Goal: Use online tool/utility: Utilize a website feature to perform a specific function

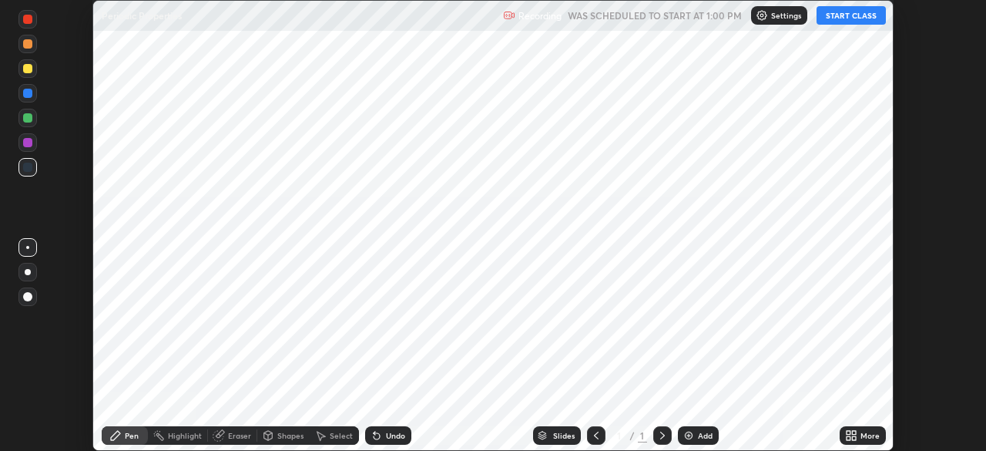
scroll to position [451, 986]
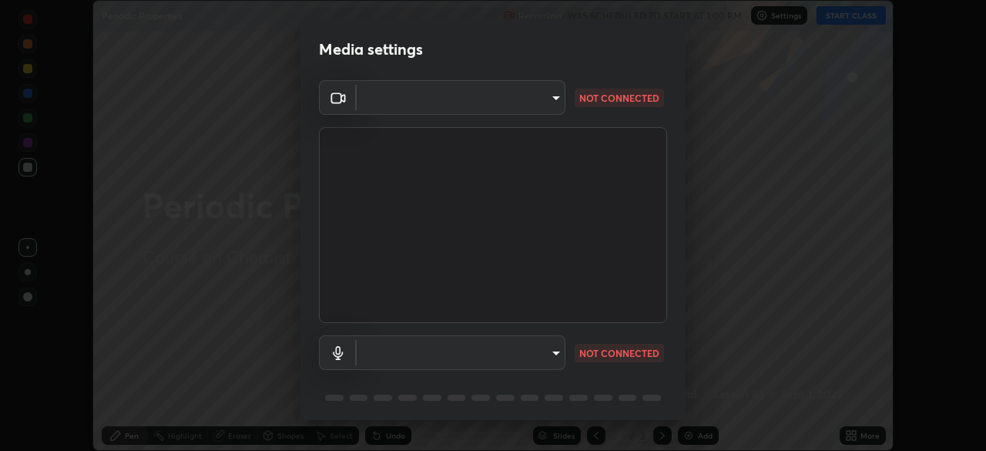
type input "d2a8d083fe92625c00d6f2d6251b1743eb4d001f6796ada4c2fe812c908969fc"
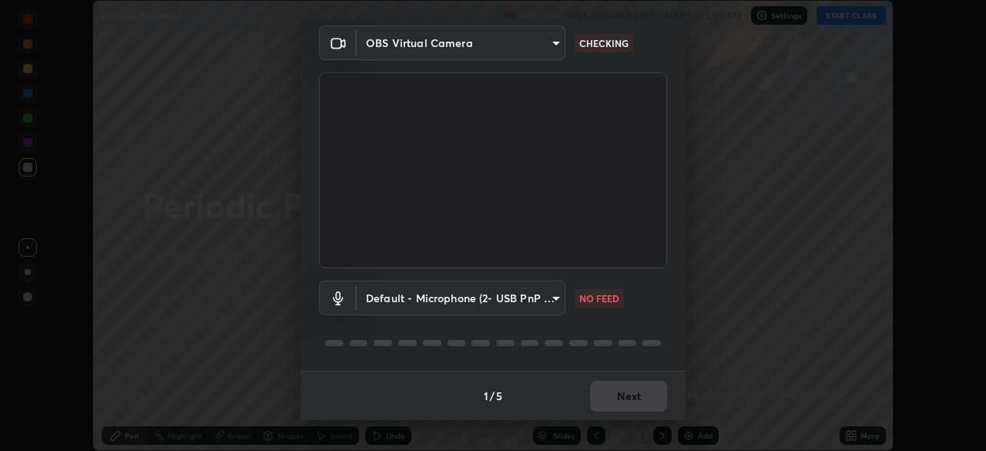
click at [446, 281] on body "Erase all Periodic Properties Recording WAS SCHEDULED TO START AT 1:00 PM Setti…" at bounding box center [493, 225] width 986 height 451
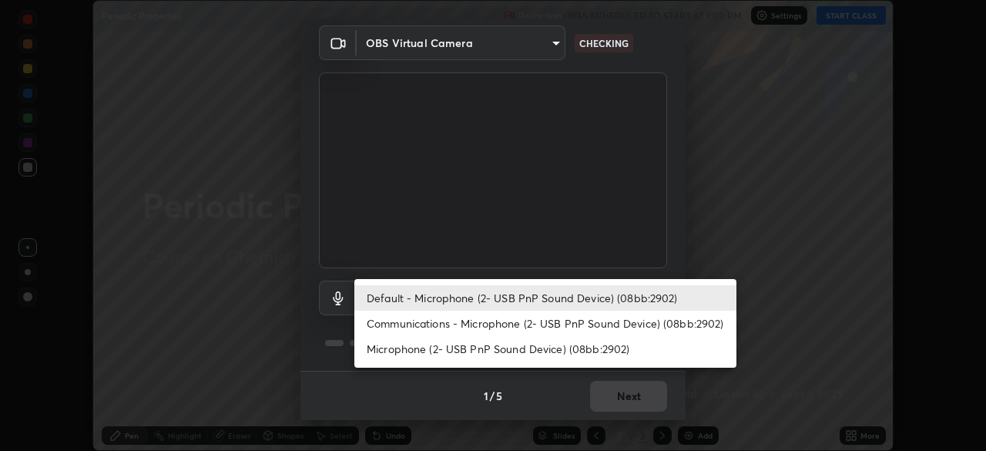
click at [441, 329] on li "Communications - Microphone (2- USB PnP Sound Device) (08bb:2902)" at bounding box center [545, 323] width 382 height 25
type input "communications"
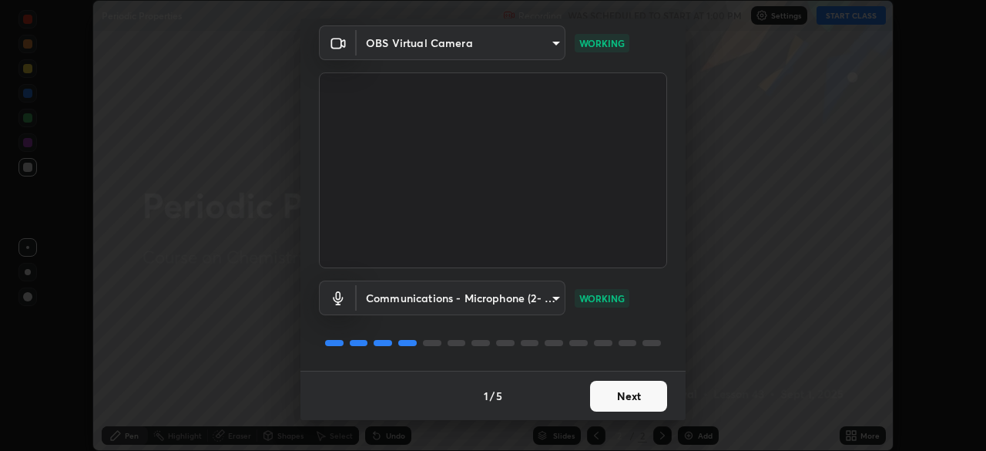
click at [620, 393] on button "Next" at bounding box center [628, 396] width 77 height 31
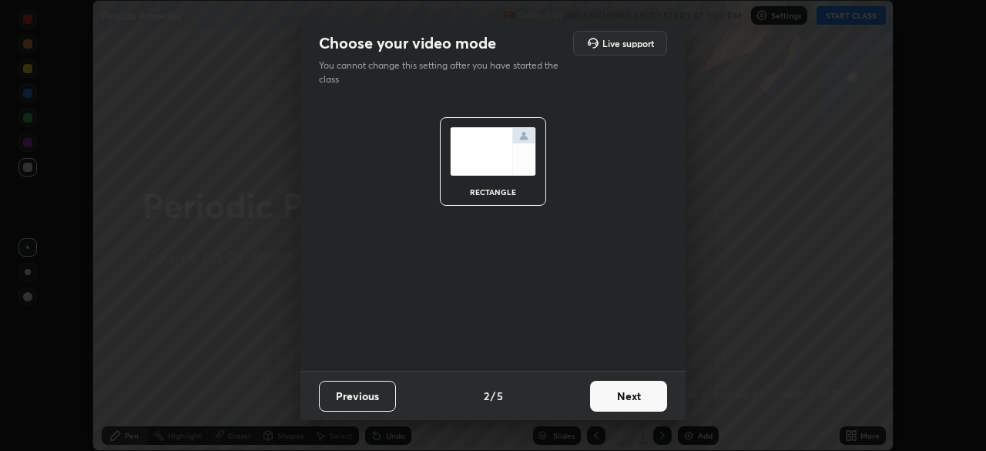
scroll to position [0, 0]
click at [628, 405] on button "Next" at bounding box center [628, 396] width 77 height 31
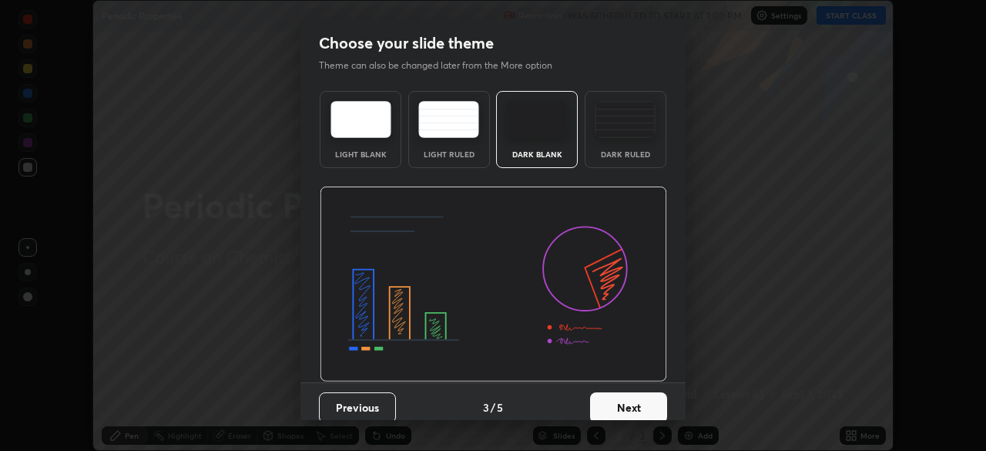
click at [634, 401] on button "Next" at bounding box center [628, 407] width 77 height 31
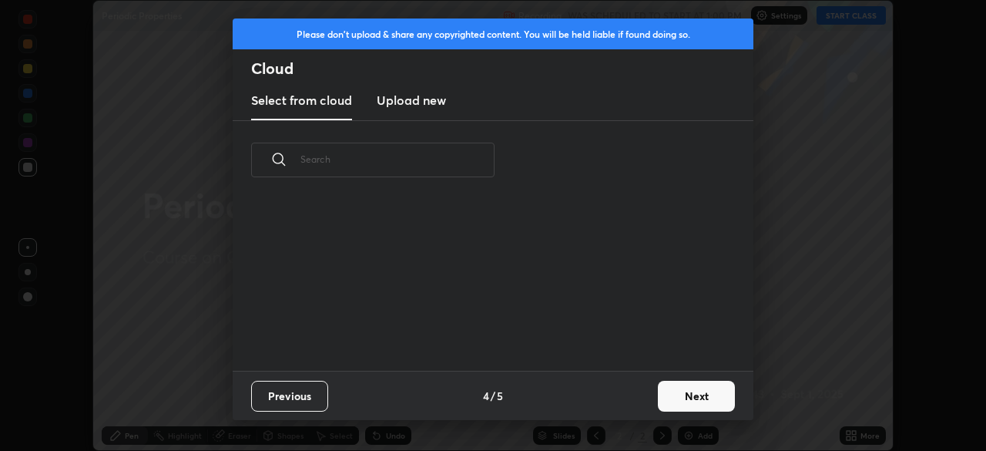
click at [651, 418] on div "Previous 4 / 5 Next" at bounding box center [493, 395] width 521 height 49
click at [690, 398] on button "Next" at bounding box center [696, 396] width 77 height 31
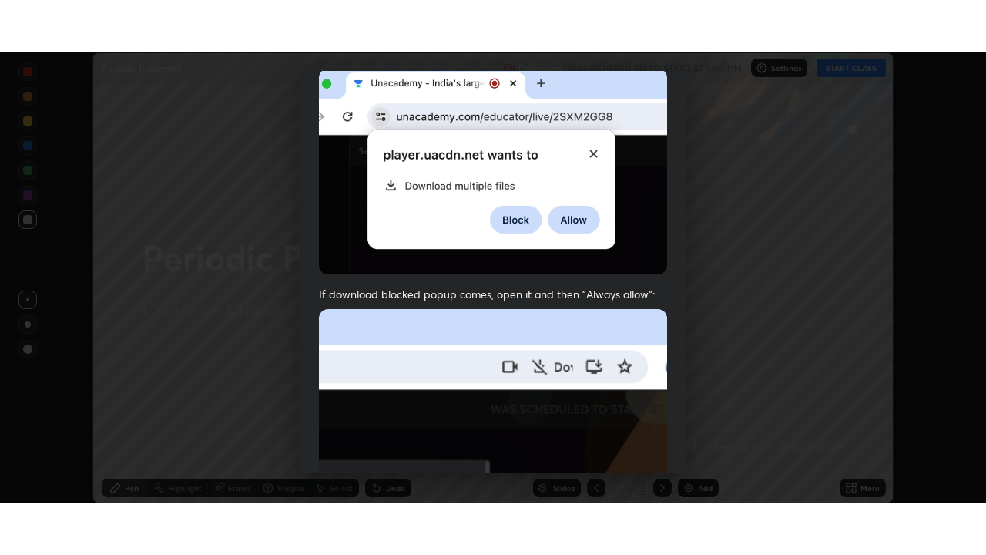
scroll to position [369, 0]
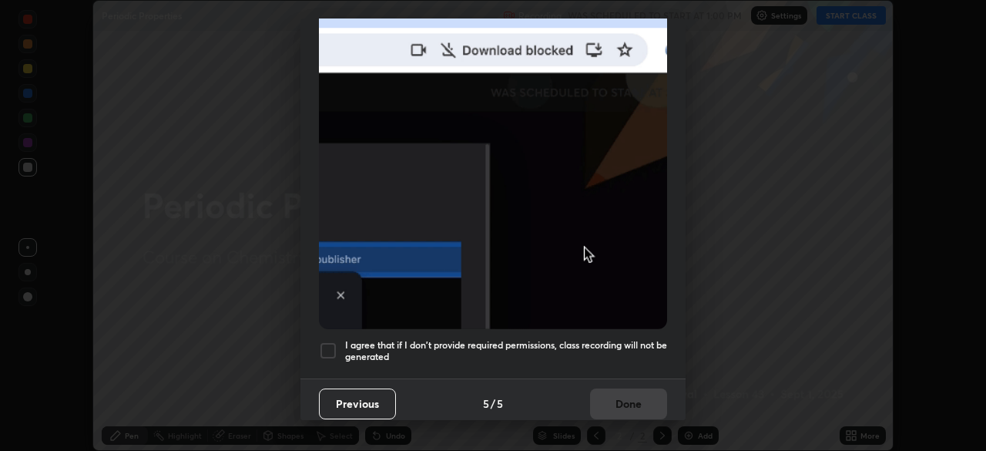
click at [324, 342] on div at bounding box center [328, 350] width 18 height 18
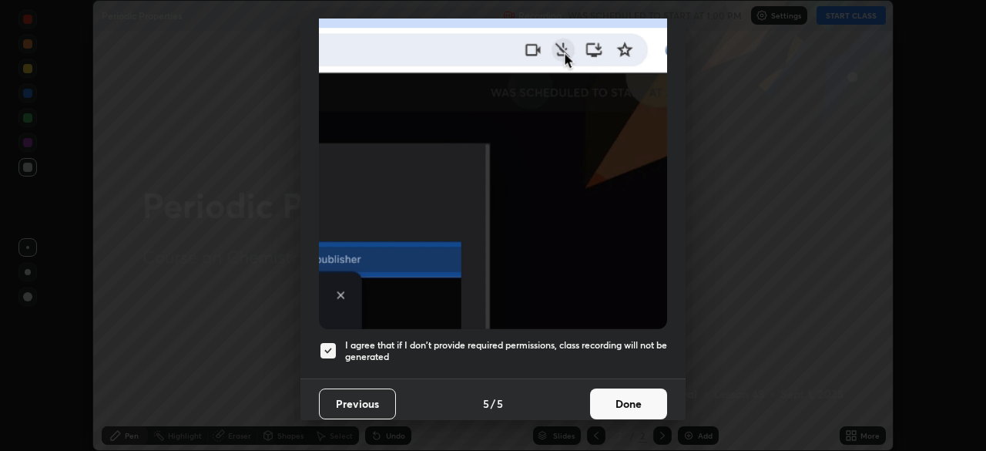
click at [611, 400] on button "Done" at bounding box center [628, 403] width 77 height 31
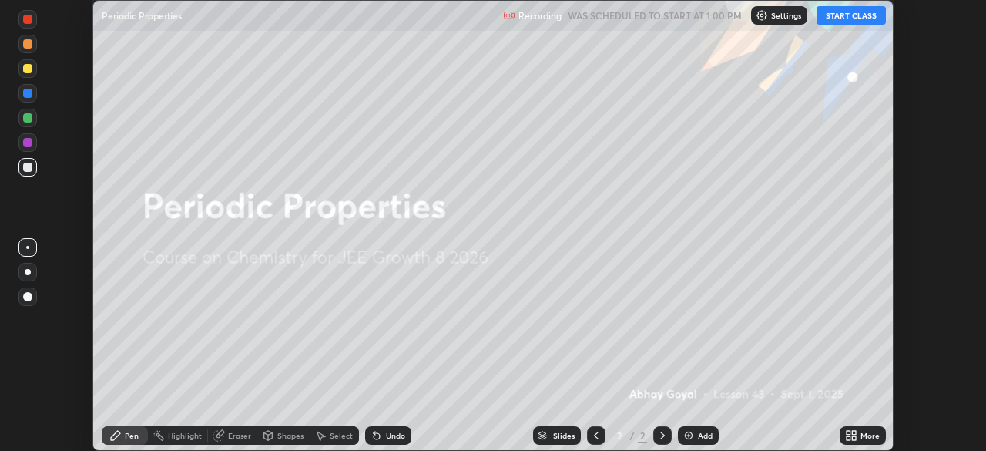
click at [847, 17] on button "START CLASS" at bounding box center [851, 15] width 69 height 18
click at [867, 432] on div "More" at bounding box center [870, 436] width 19 height 8
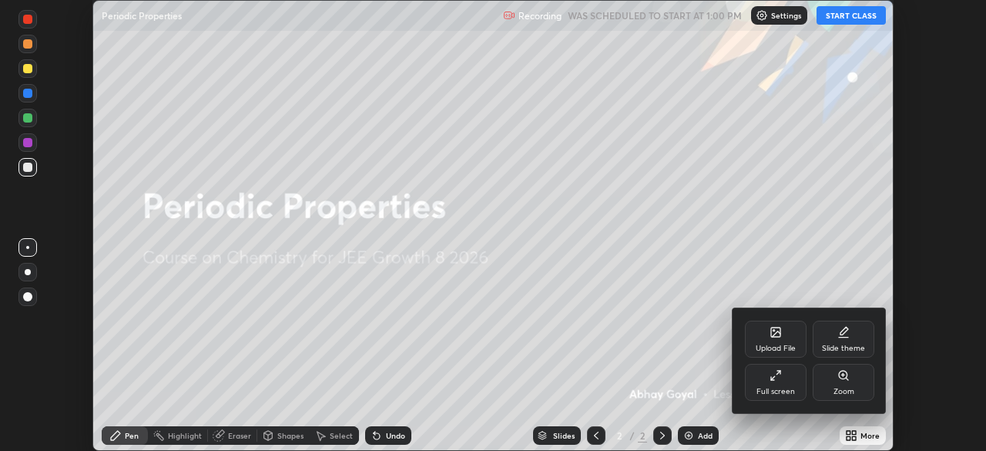
click at [775, 381] on div "Full screen" at bounding box center [776, 382] width 62 height 37
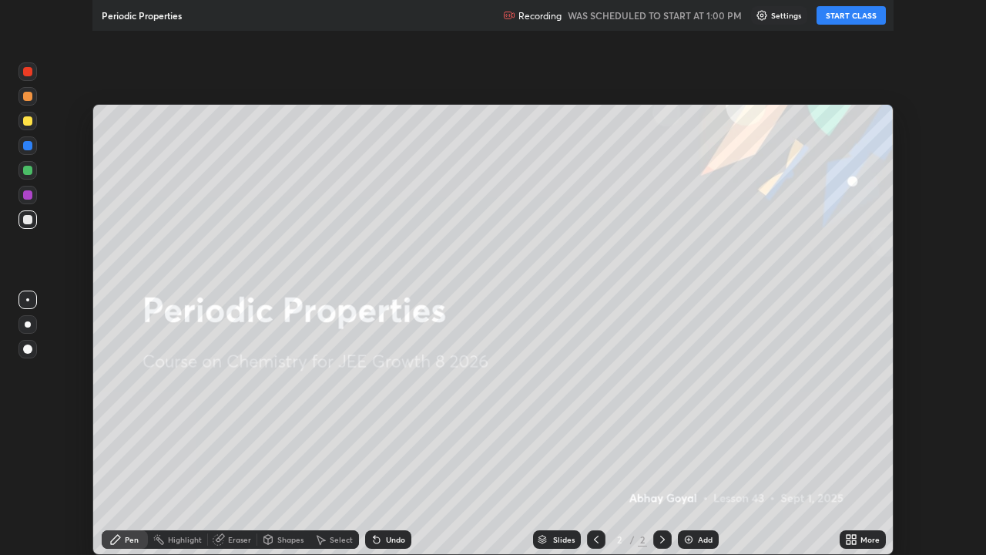
scroll to position [555, 986]
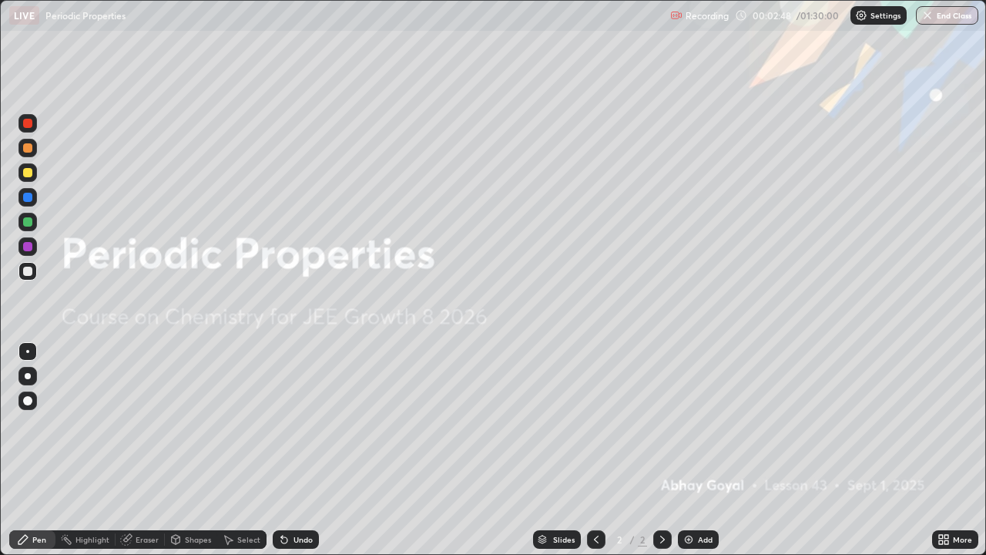
click at [700, 450] on div "Add" at bounding box center [705, 540] width 15 height 8
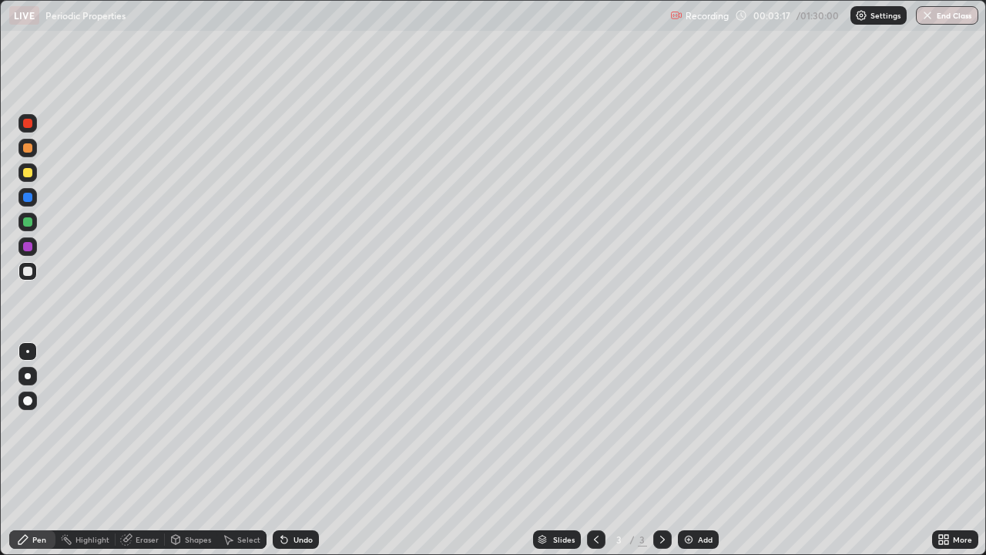
click at [297, 450] on div "Undo" at bounding box center [303, 540] width 19 height 8
click at [299, 450] on div "Undo" at bounding box center [296, 539] width 46 height 18
click at [316, 450] on div "Undo" at bounding box center [296, 539] width 46 height 18
click at [238, 450] on div "Select" at bounding box center [248, 540] width 23 height 8
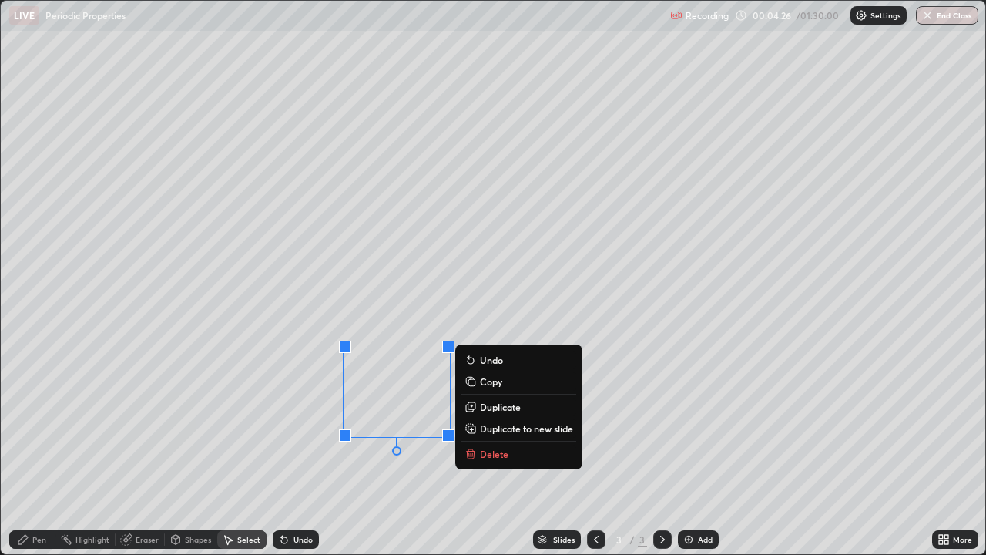
click at [243, 450] on div "0 ° Undo Copy Duplicate Duplicate to new slide Delete" at bounding box center [493, 277] width 985 height 553
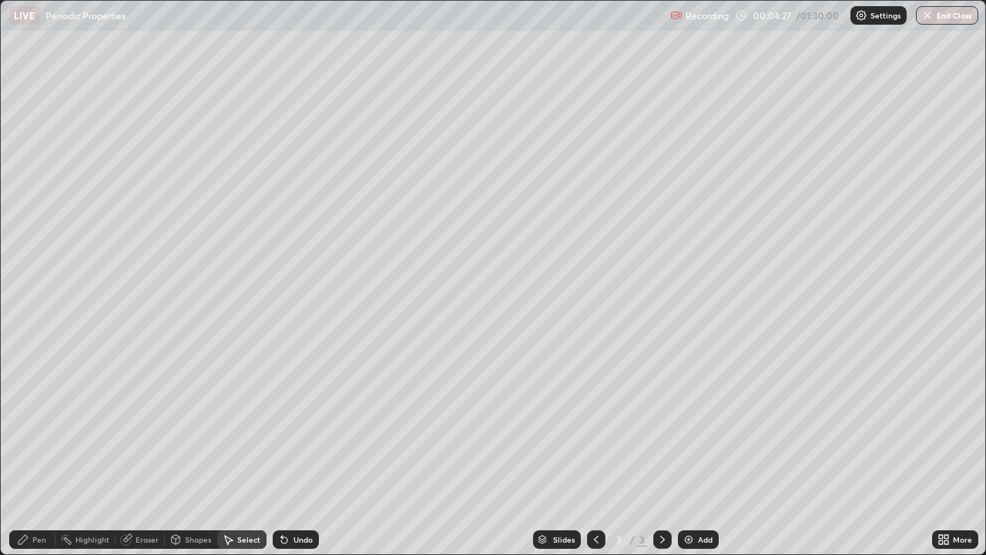
click at [146, 450] on div "Eraser" at bounding box center [147, 540] width 23 height 8
click at [50, 450] on div "Pen" at bounding box center [32, 539] width 46 height 18
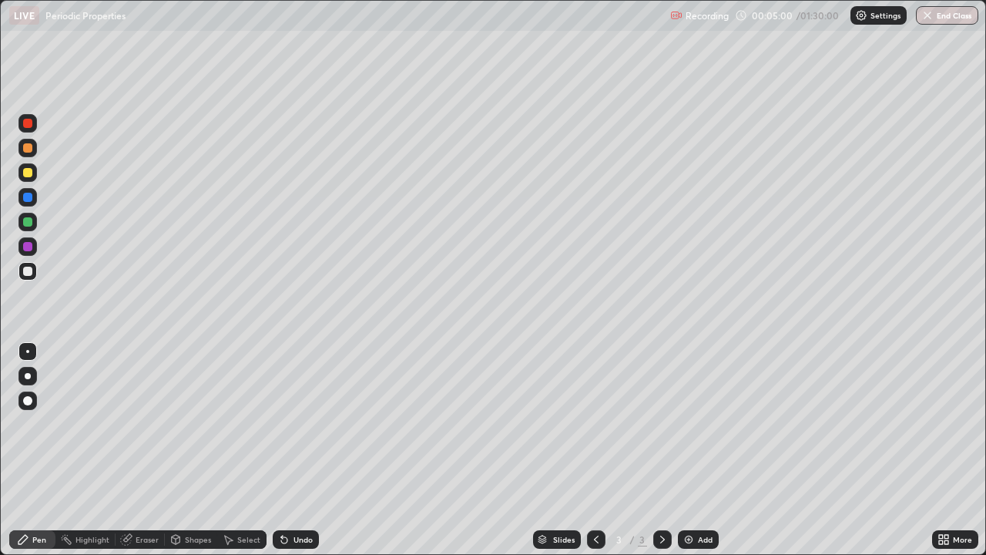
click at [301, 450] on div "Undo" at bounding box center [303, 540] width 19 height 8
click at [294, 450] on div "Undo" at bounding box center [303, 540] width 19 height 8
click at [288, 450] on div "Undo" at bounding box center [296, 539] width 46 height 18
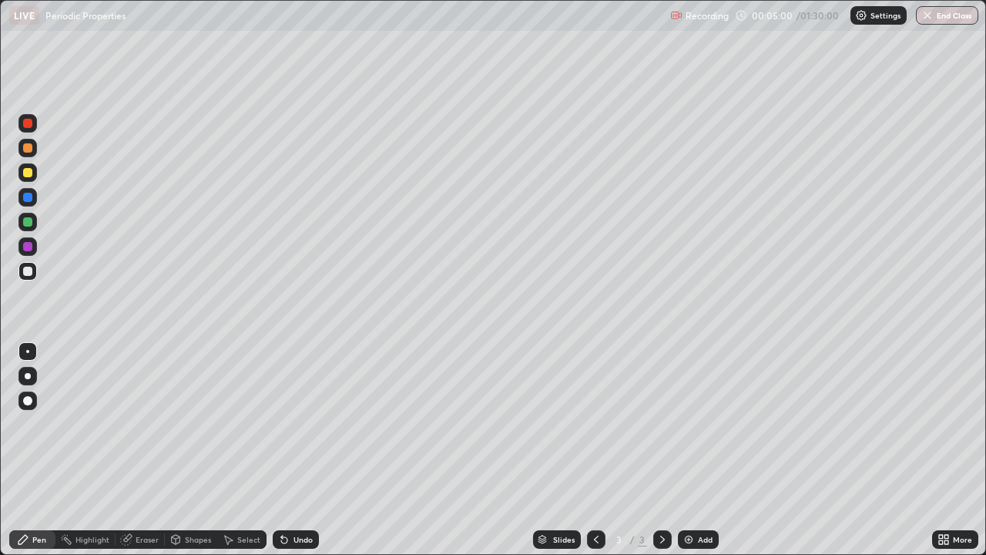
click at [291, 450] on div "Undo" at bounding box center [296, 539] width 46 height 18
click at [294, 450] on div "Undo" at bounding box center [303, 540] width 19 height 8
click at [295, 450] on div "Undo" at bounding box center [303, 540] width 19 height 8
click at [294, 450] on div "Undo" at bounding box center [303, 540] width 19 height 8
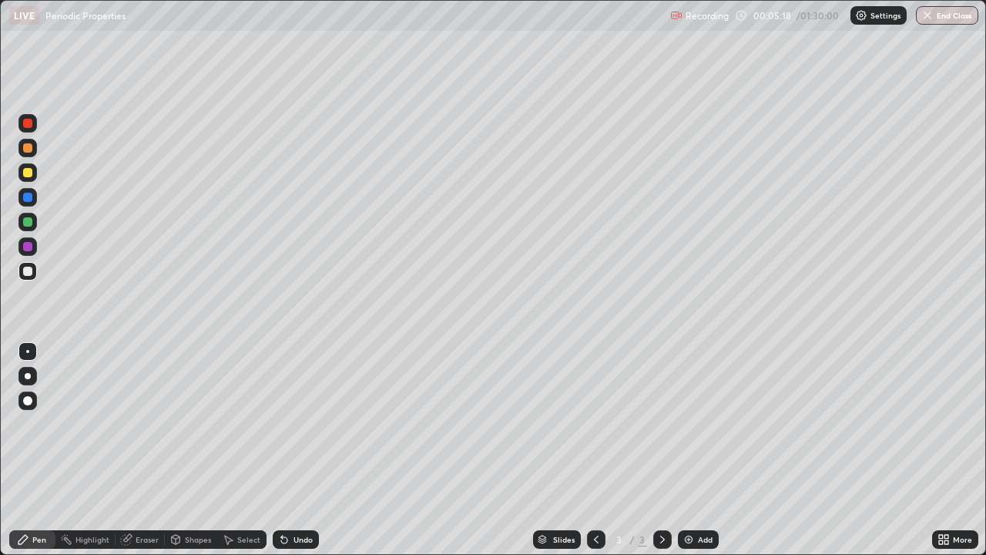
click at [25, 275] on div at bounding box center [27, 271] width 9 height 9
click at [27, 271] on div at bounding box center [27, 271] width 9 height 9
click at [28, 173] on div at bounding box center [27, 172] width 9 height 9
click at [244, 450] on div "Select" at bounding box center [248, 540] width 23 height 8
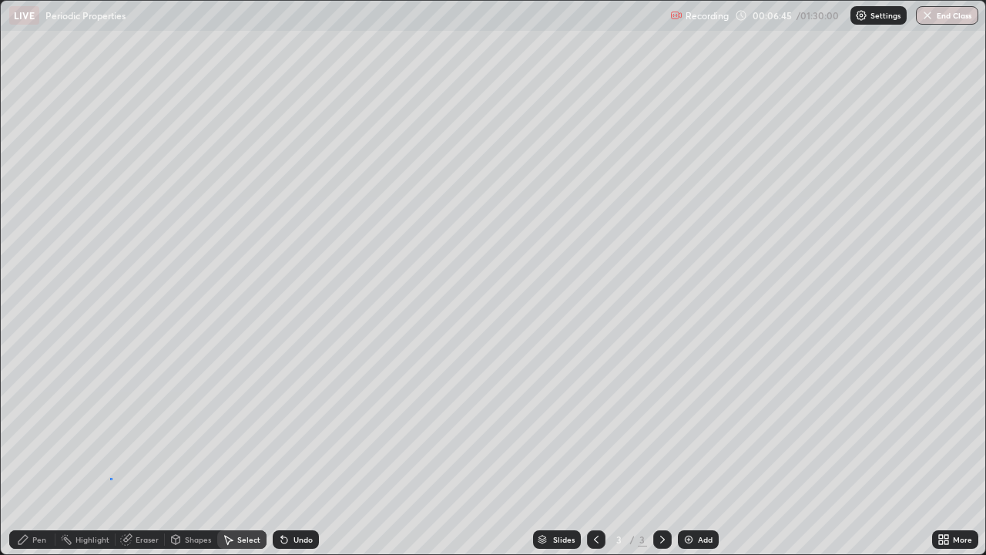
click at [110, 450] on div "0 ° Undo Copy Duplicate Duplicate to new slide Delete" at bounding box center [493, 277] width 985 height 553
click at [35, 450] on div "Pen" at bounding box center [39, 540] width 14 height 8
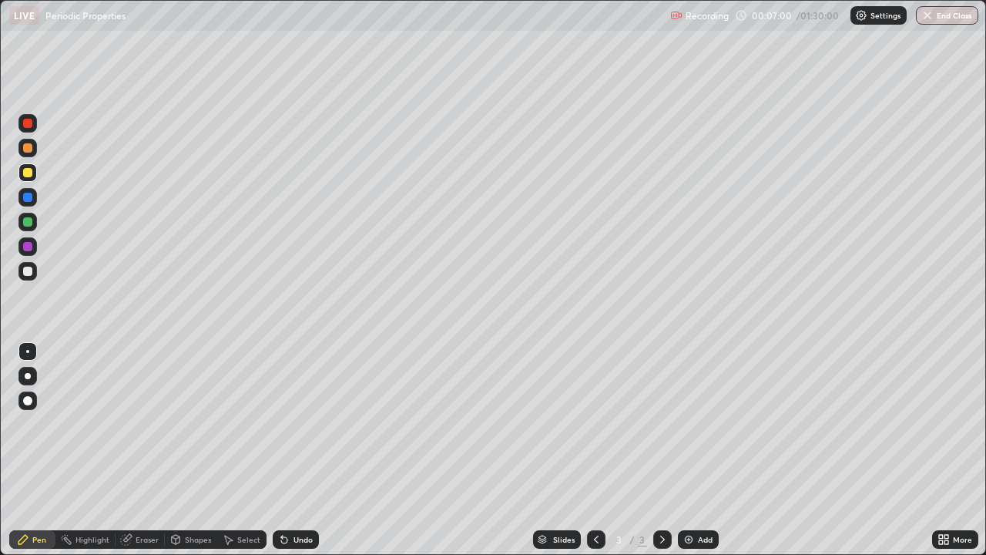
click at [143, 450] on div "Eraser" at bounding box center [147, 540] width 23 height 8
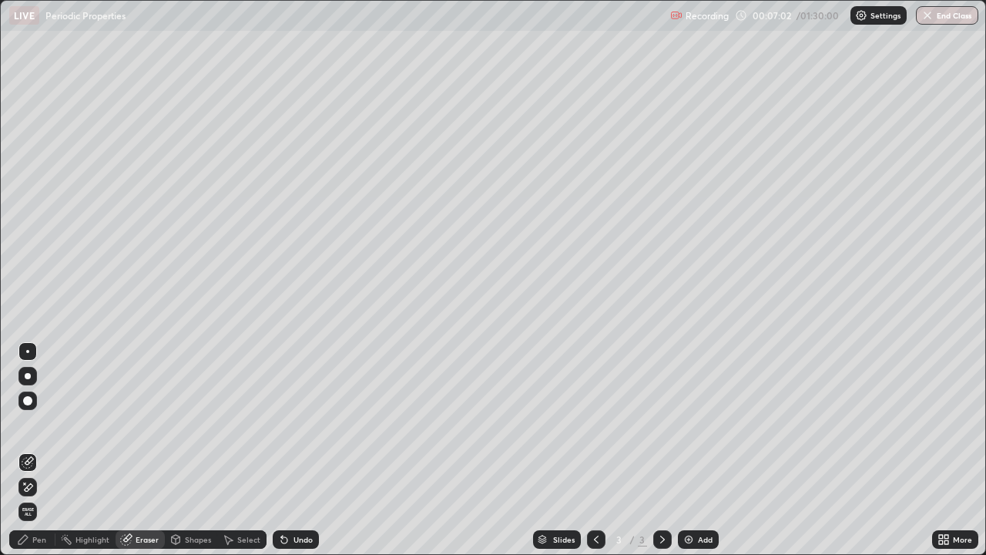
click at [45, 450] on div "Pen" at bounding box center [39, 540] width 14 height 8
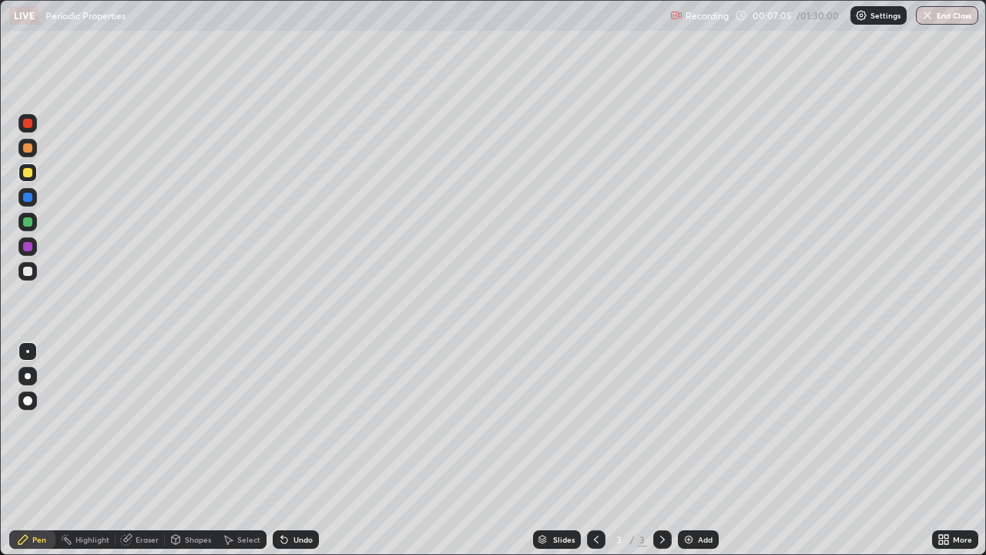
click at [28, 273] on div at bounding box center [27, 271] width 9 height 9
click at [28, 270] on div at bounding box center [27, 271] width 9 height 9
click at [296, 450] on div "Undo" at bounding box center [303, 540] width 19 height 8
click at [301, 450] on div "Undo" at bounding box center [303, 540] width 19 height 8
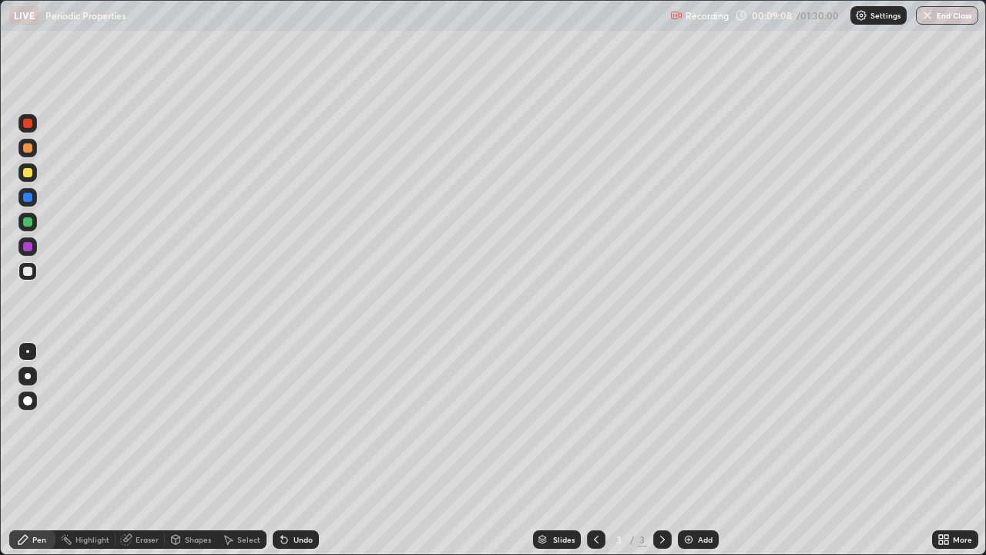
click at [704, 450] on div "Add" at bounding box center [705, 540] width 15 height 8
click at [26, 173] on div at bounding box center [27, 172] width 9 height 9
click at [304, 450] on div "Undo" at bounding box center [303, 540] width 19 height 8
click at [187, 450] on div "Shapes" at bounding box center [191, 539] width 52 height 18
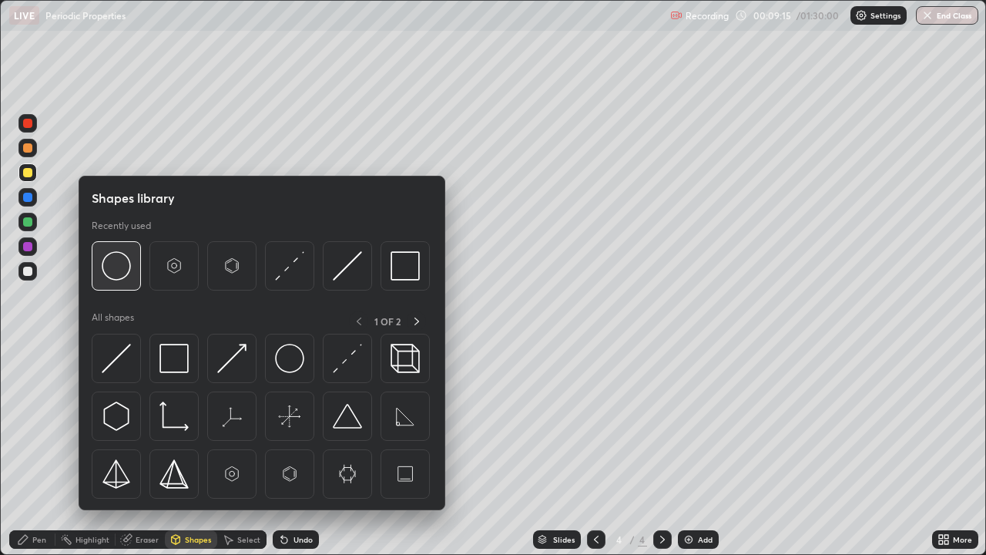
click at [113, 270] on img at bounding box center [116, 265] width 29 height 29
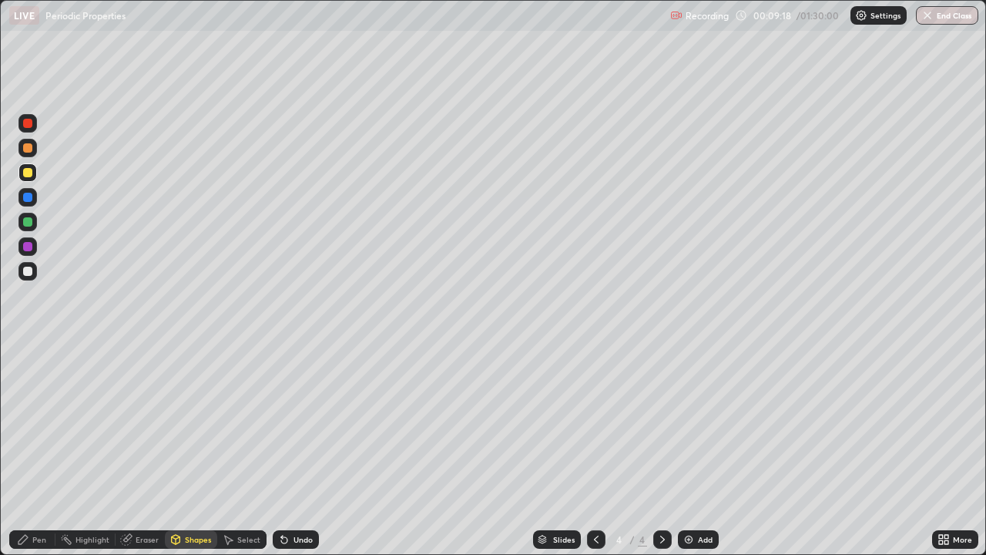
click at [181, 450] on div "Shapes" at bounding box center [191, 539] width 52 height 18
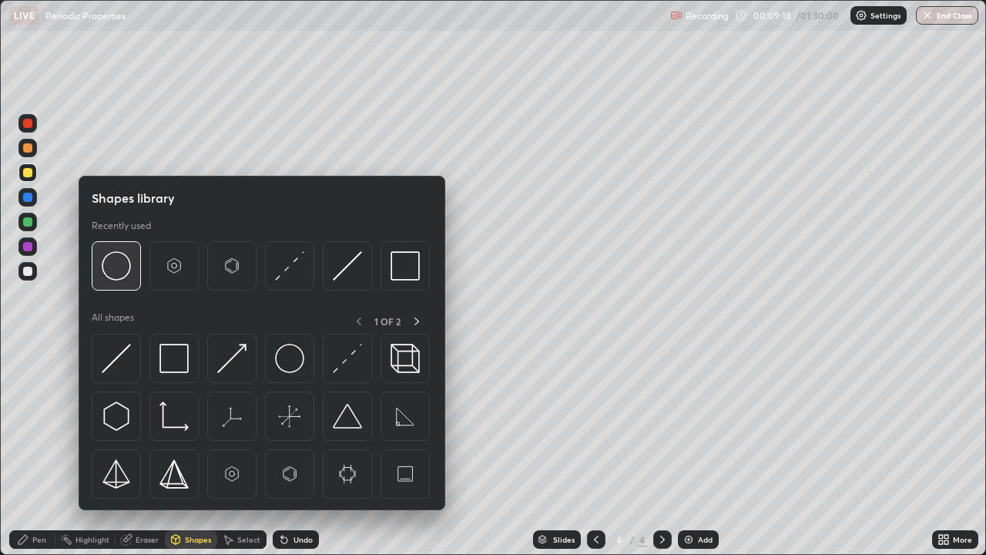
click at [114, 276] on img at bounding box center [116, 265] width 29 height 29
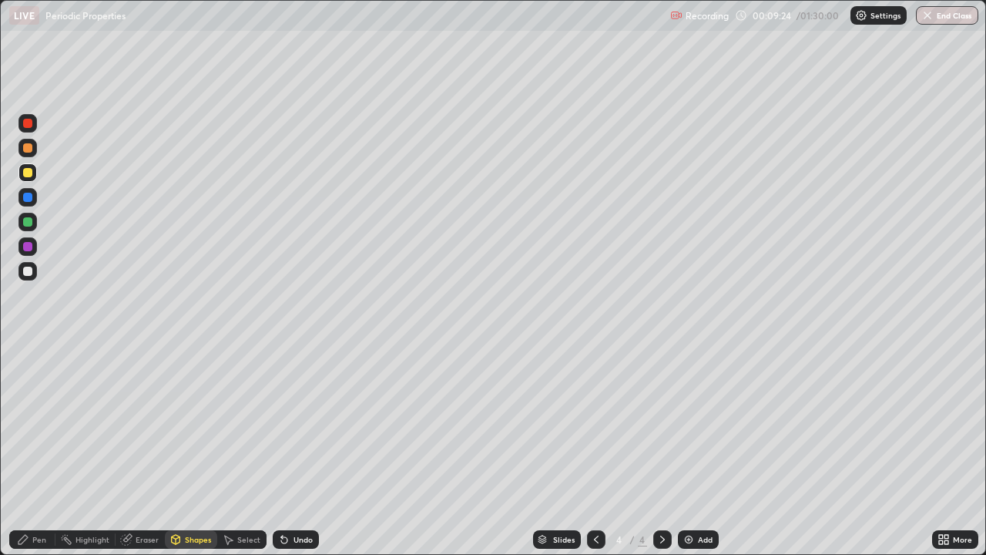
click at [229, 450] on icon at bounding box center [228, 539] width 12 height 12
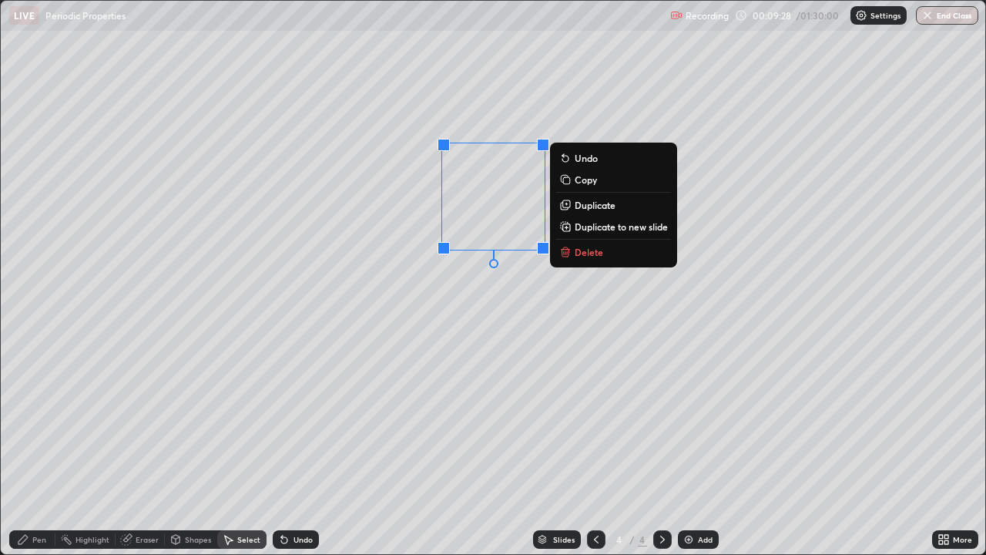
click at [425, 364] on div "0 ° Undo Copy Duplicate Duplicate to new slide Delete" at bounding box center [493, 277] width 985 height 553
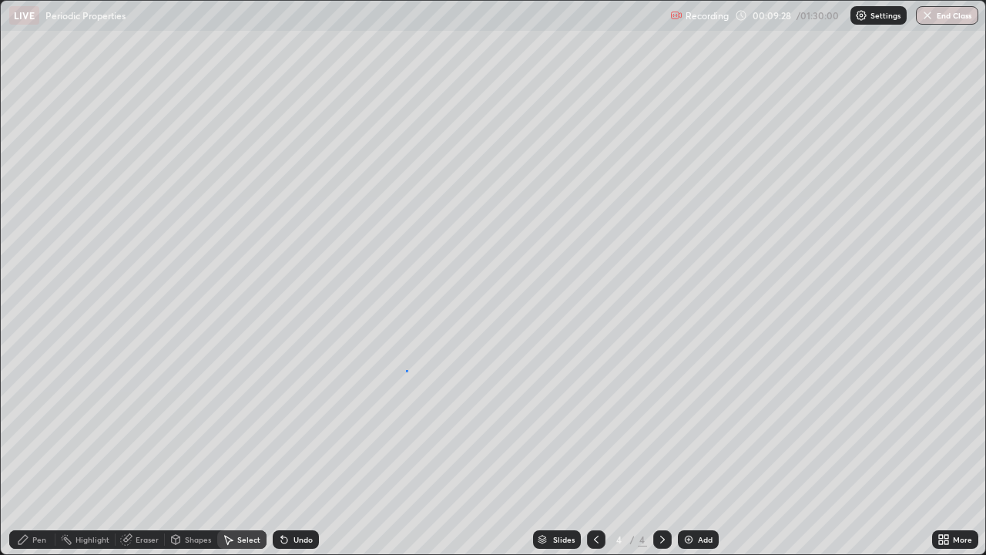
click at [406, 370] on div "0 ° Undo Copy Duplicate Duplicate to new slide Delete" at bounding box center [493, 277] width 985 height 553
click at [29, 450] on icon at bounding box center [23, 539] width 12 height 12
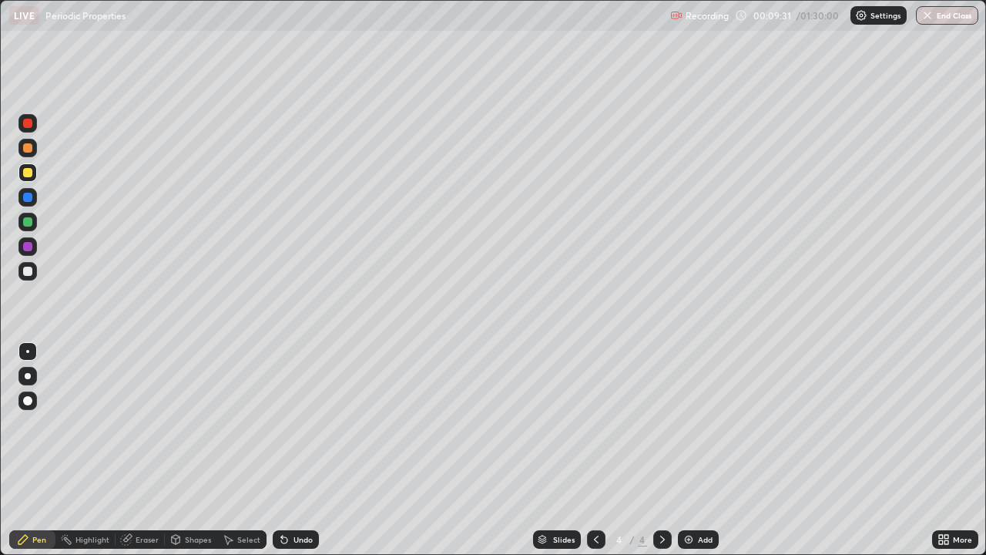
click at [25, 226] on div at bounding box center [27, 221] width 9 height 9
click at [301, 450] on div "Undo" at bounding box center [296, 539] width 46 height 18
click at [30, 123] on div at bounding box center [27, 123] width 9 height 9
click at [595, 450] on icon at bounding box center [596, 539] width 12 height 12
click at [664, 450] on div at bounding box center [662, 539] width 18 height 18
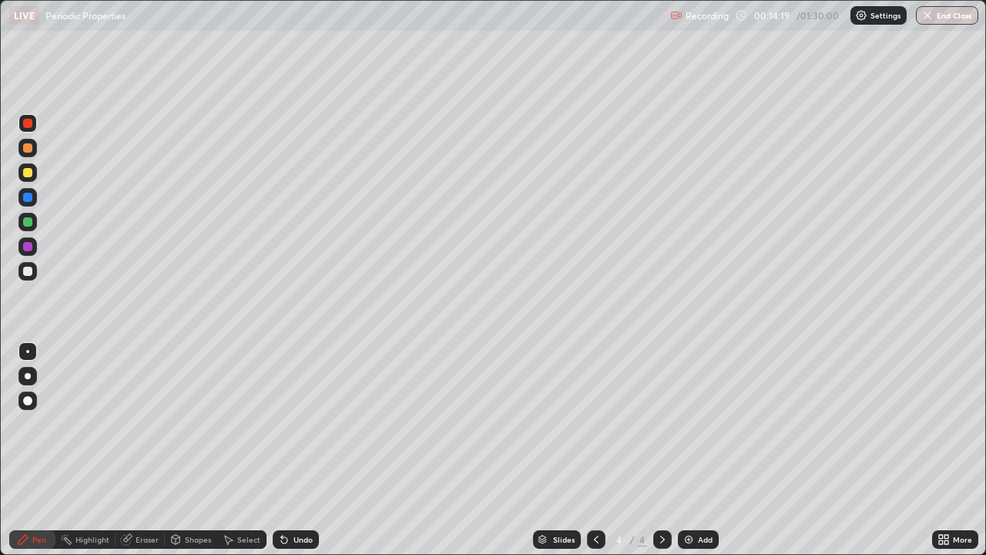
click at [694, 450] on div "Add" at bounding box center [698, 539] width 41 height 18
click at [31, 270] on div at bounding box center [27, 271] width 9 height 9
